Goal: Task Accomplishment & Management: Use online tool/utility

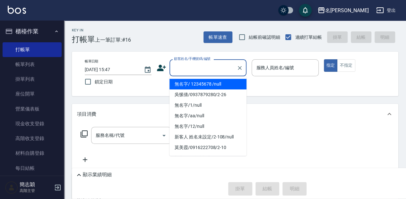
click at [188, 71] on input "顧客姓名/手機號碼/編號" at bounding box center [203, 67] width 62 height 11
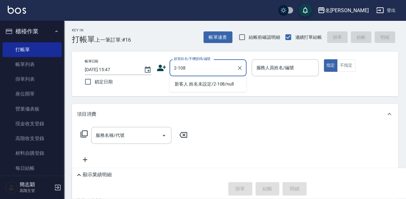
click at [183, 67] on input "2-108" at bounding box center [203, 67] width 62 height 11
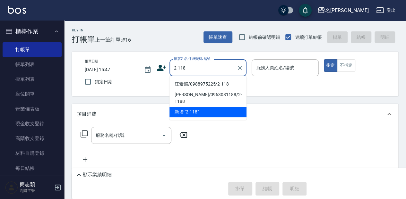
click at [209, 84] on li "江素媚/0988975225/2-118" at bounding box center [208, 84] width 77 height 11
type input "江素媚/0988975225/2-118"
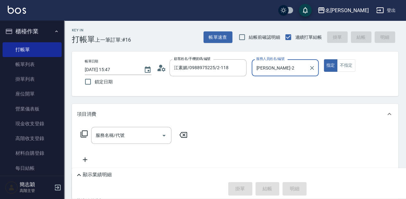
type input "[PERSON_NAME]-2"
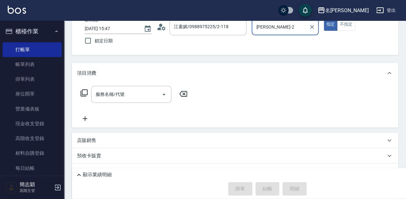
scroll to position [43, 0]
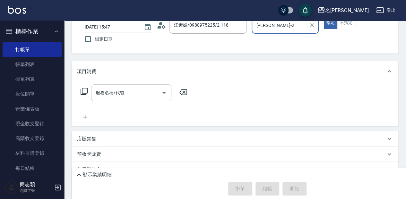
drag, startPoint x: 134, startPoint y: 94, endPoint x: 130, endPoint y: 94, distance: 3.5
click at [133, 94] on input "服務名稱/代號" at bounding box center [126, 92] width 65 height 11
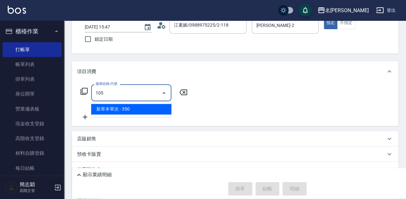
click at [135, 107] on span "新草本單次 - 350" at bounding box center [131, 109] width 80 height 11
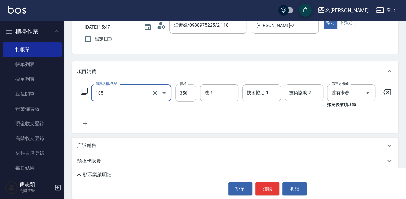
type input "新草本單次(105)"
click at [186, 93] on input "350" at bounding box center [185, 92] width 21 height 17
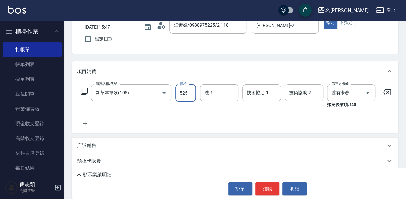
type input "525"
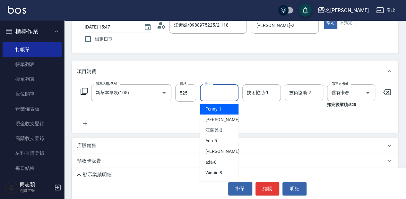
click at [219, 92] on input "洗-1" at bounding box center [219, 92] width 33 height 11
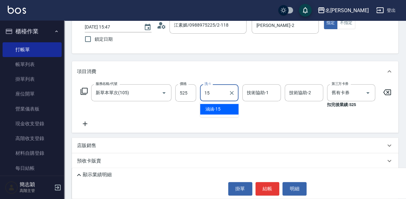
drag, startPoint x: 221, startPoint y: 110, endPoint x: 240, endPoint y: 93, distance: 25.2
click at [221, 110] on div "涵涵 -15" at bounding box center [219, 109] width 39 height 11
type input "涵涵-15"
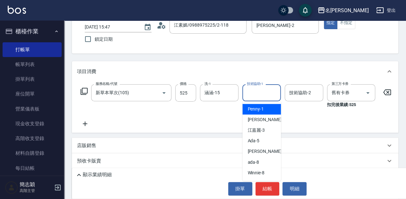
click at [254, 92] on div "技術協助-1 技術協助-1" at bounding box center [261, 92] width 39 height 17
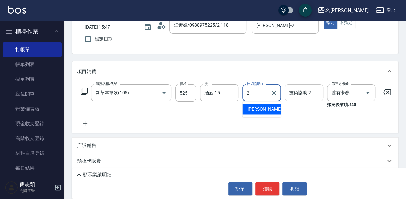
drag, startPoint x: 259, startPoint y: 110, endPoint x: 320, endPoint y: 89, distance: 64.6
click at [259, 110] on span "[PERSON_NAME] -2" at bounding box center [267, 109] width 38 height 7
type input "[PERSON_NAME]-2"
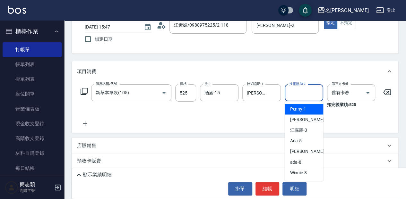
click at [301, 95] on input "技術協助-2" at bounding box center [304, 92] width 33 height 11
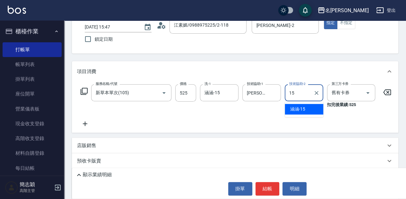
click at [301, 108] on span "涵涵 -15" at bounding box center [297, 109] width 15 height 7
type input "涵涵-15"
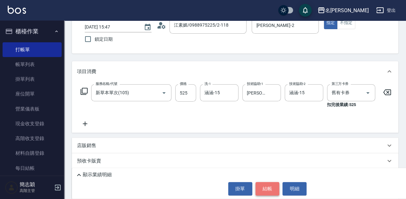
click at [271, 189] on button "結帳" at bounding box center [268, 188] width 24 height 13
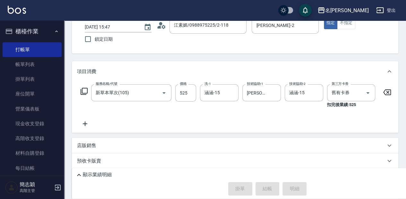
type input "[DATE] 17:06"
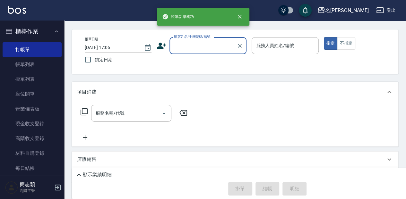
scroll to position [0, 0]
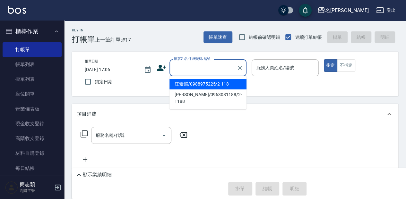
click at [188, 69] on input "顧客姓名/手機號碼/編號" at bounding box center [203, 67] width 62 height 11
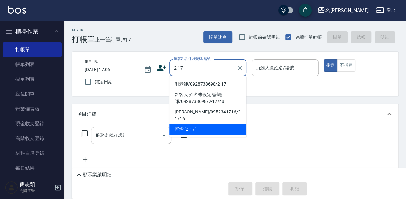
click at [202, 82] on li "謝老師/0928738698/2-17" at bounding box center [208, 84] width 77 height 11
type input "謝老師/0928738698/2-17"
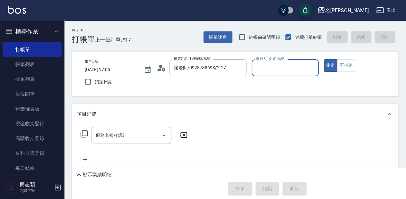
type input "[PERSON_NAME]-2"
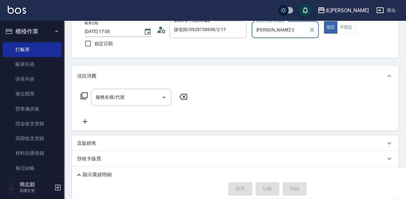
scroll to position [21, 0]
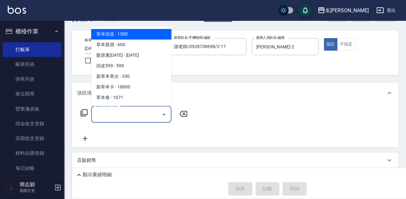
click at [142, 112] on input "服務名稱/代號" at bounding box center [126, 114] width 65 height 11
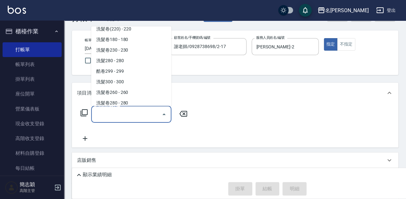
scroll to position [278, 0]
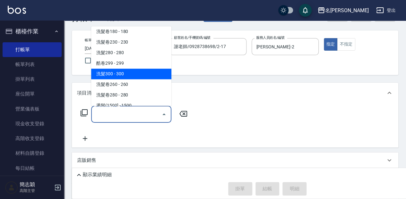
click at [137, 71] on span "洗髮300 - 300" at bounding box center [131, 74] width 80 height 11
type input "洗髮300(221)"
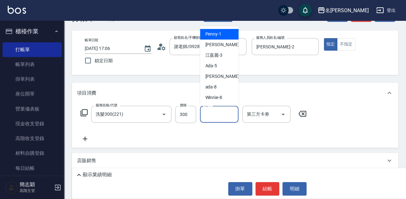
click at [227, 114] on input "洗-1" at bounding box center [219, 114] width 33 height 11
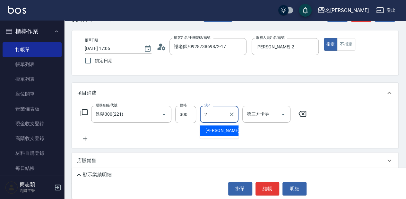
click at [225, 134] on div "[PERSON_NAME] -2" at bounding box center [219, 131] width 39 height 11
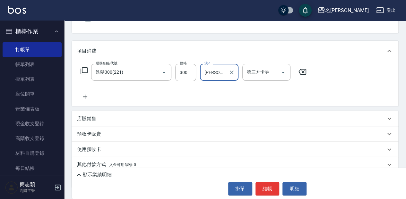
scroll to position [64, 0]
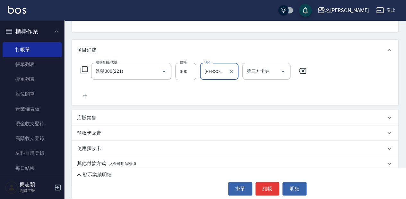
type input "[PERSON_NAME]-2"
drag, startPoint x: 281, startPoint y: 167, endPoint x: 266, endPoint y: 190, distance: 27.5
click at [266, 190] on button "結帳" at bounding box center [268, 188] width 24 height 13
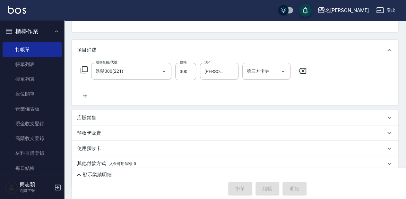
type input "[DATE] 17:07"
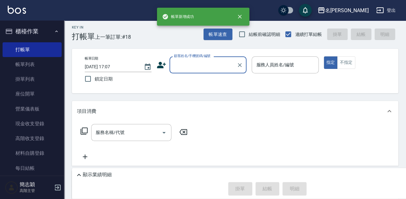
scroll to position [0, 0]
